Goal: Find contact information: Find contact information

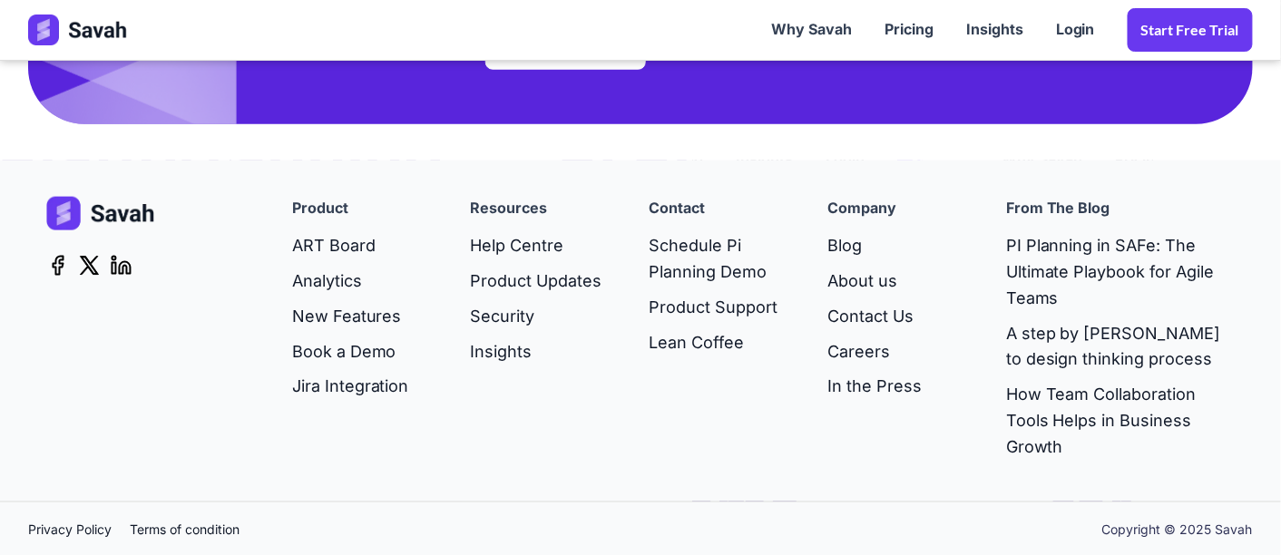
scroll to position [4942, 0]
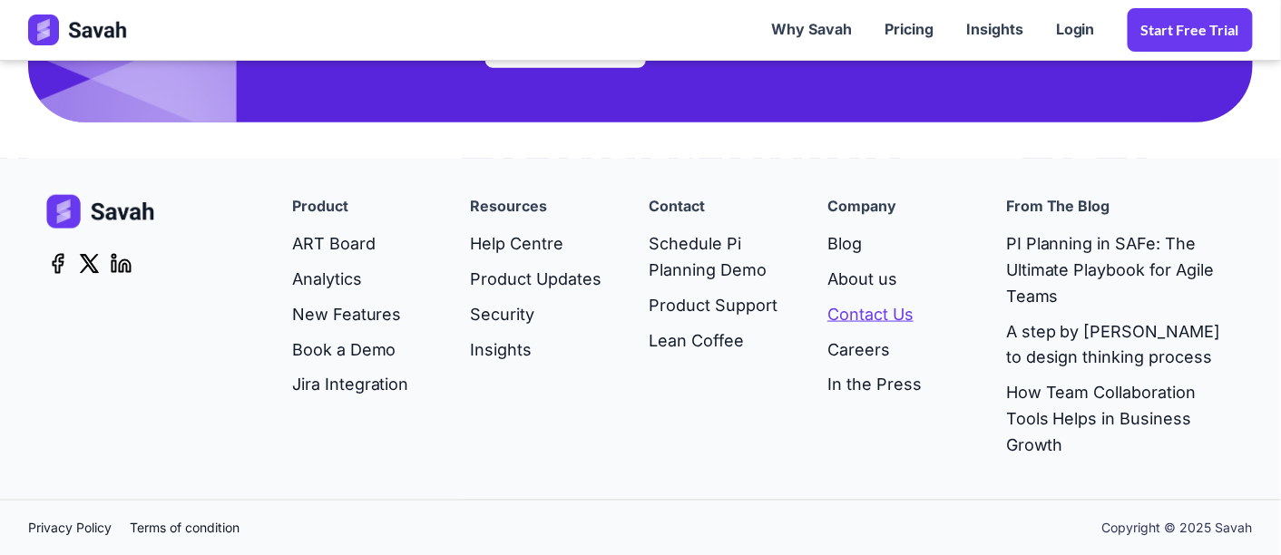
click at [859, 307] on link "Contact Us" at bounding box center [874, 314] width 94 height 35
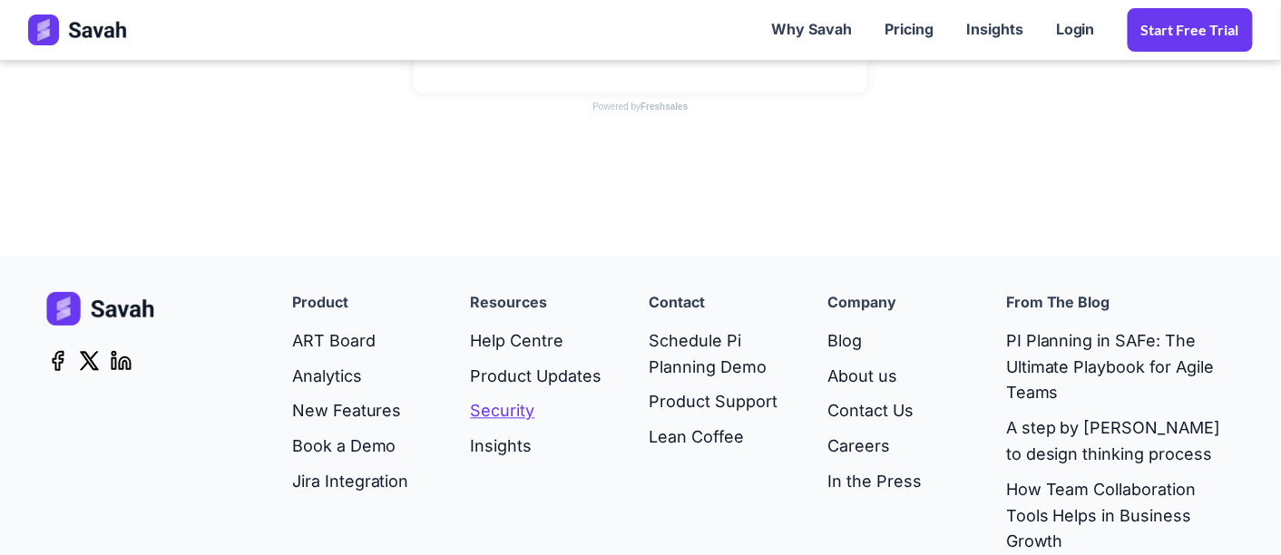
scroll to position [1103, 0]
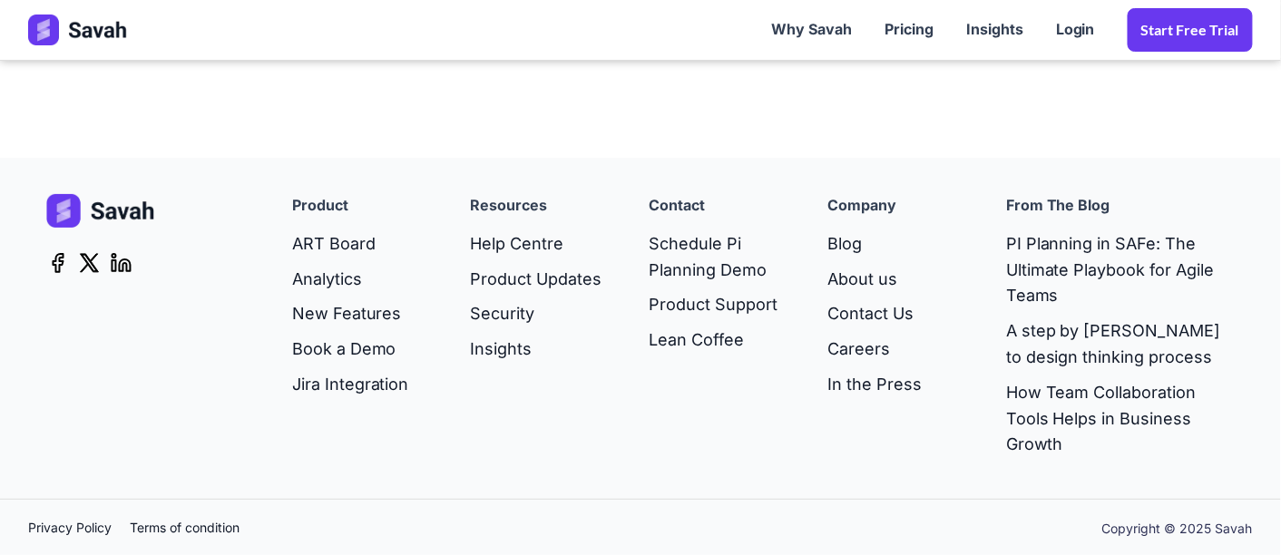
click at [111, 267] on icon at bounding box center [121, 263] width 23 height 22
click at [83, 523] on link "Privacy Policy" at bounding box center [79, 528] width 102 height 20
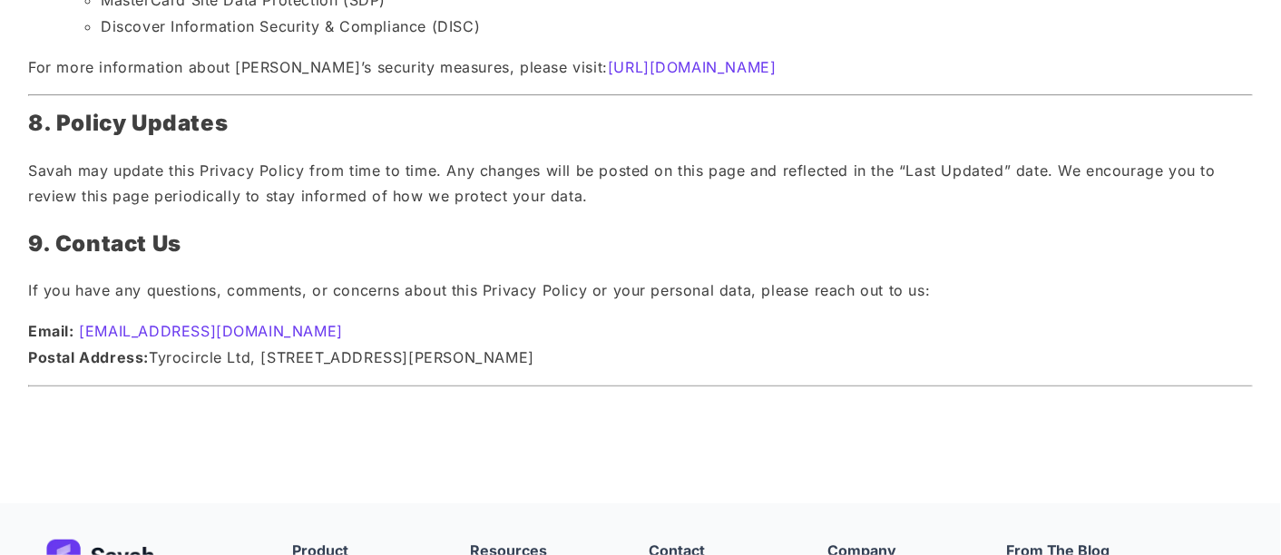
scroll to position [3023, 0]
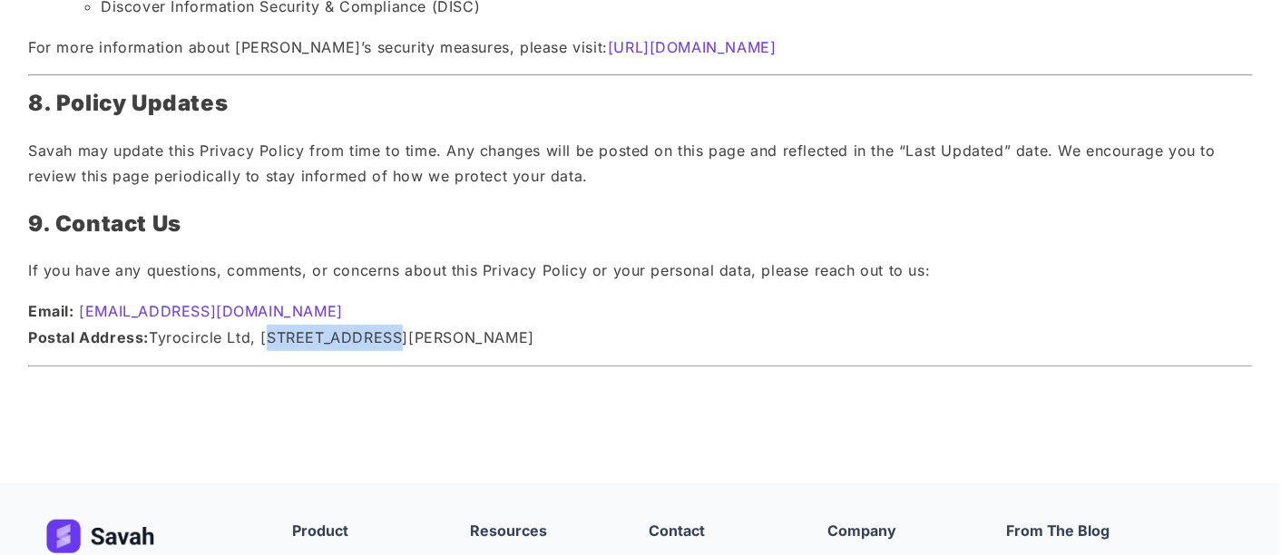
drag, startPoint x: 266, startPoint y: 305, endPoint x: 366, endPoint y: 304, distance: 99.8
click at [366, 304] on p "Email: support@savahapp.com Postal Address: Tyrocircle Ltd, 76 Paul Street, Lon…" at bounding box center [640, 324] width 1224 height 53
copy p "76 Paul Street"
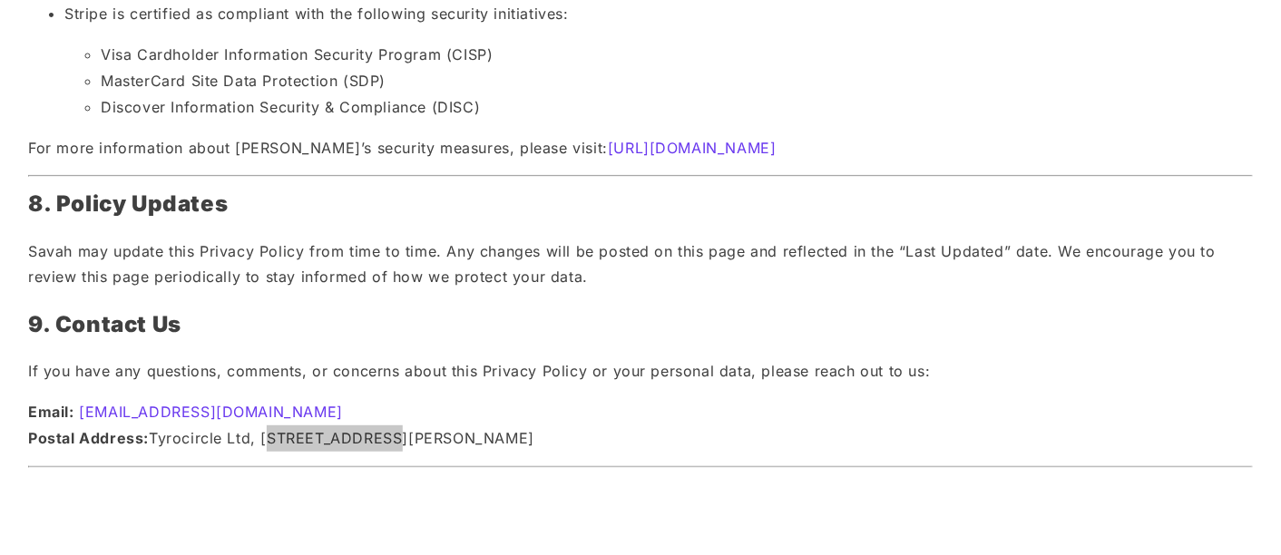
scroll to position [3224, 0]
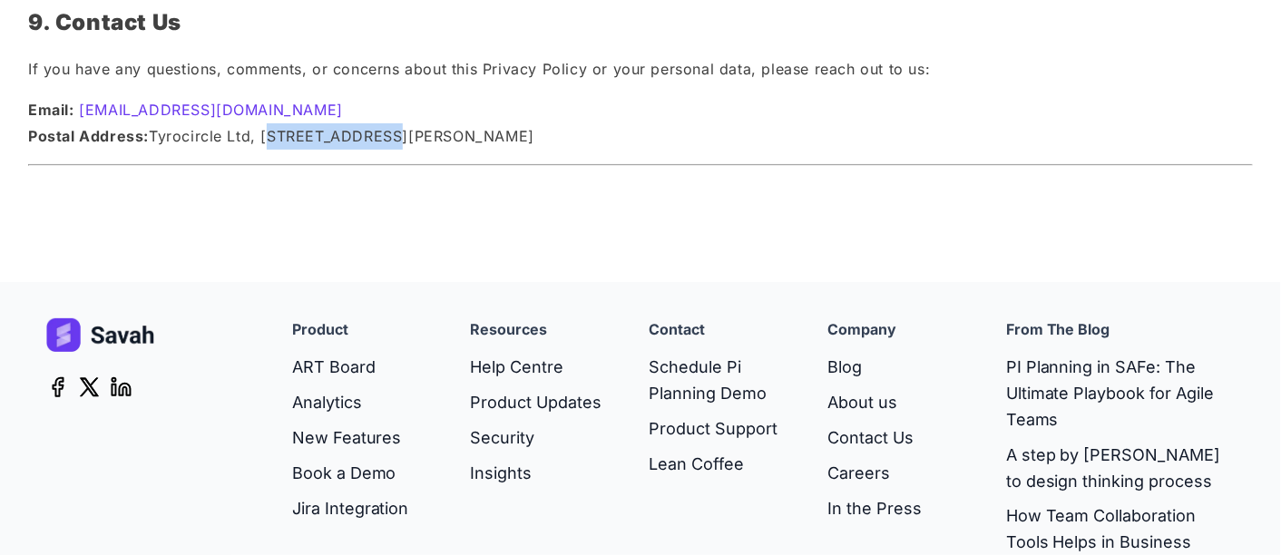
click at [98, 318] on img at bounding box center [100, 335] width 109 height 34
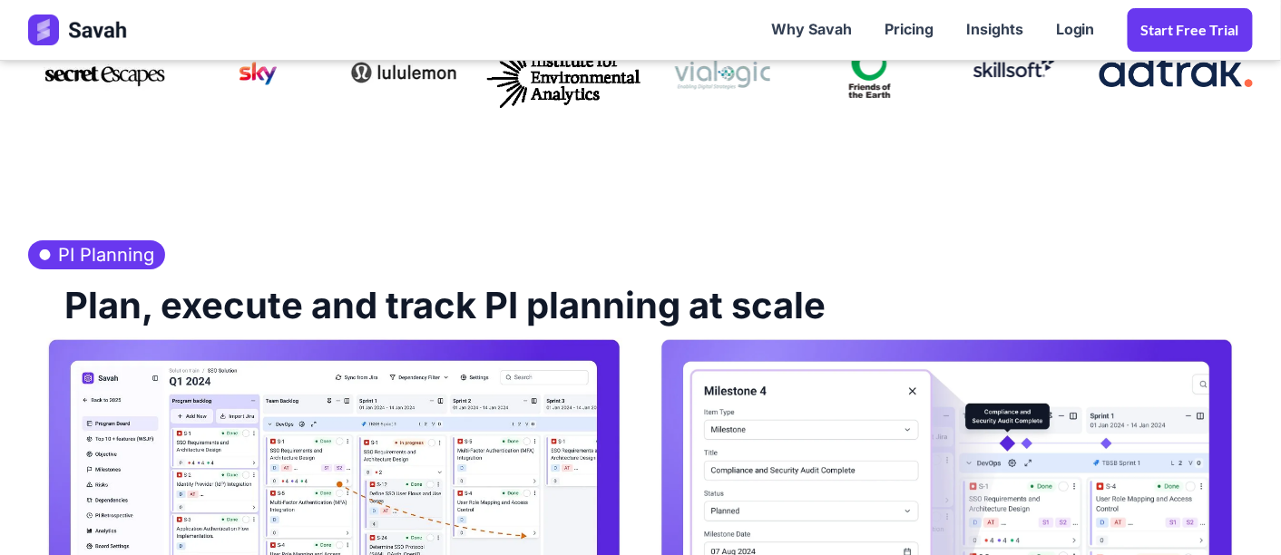
scroll to position [1008, 0]
